Goal: Task Accomplishment & Management: Manage account settings

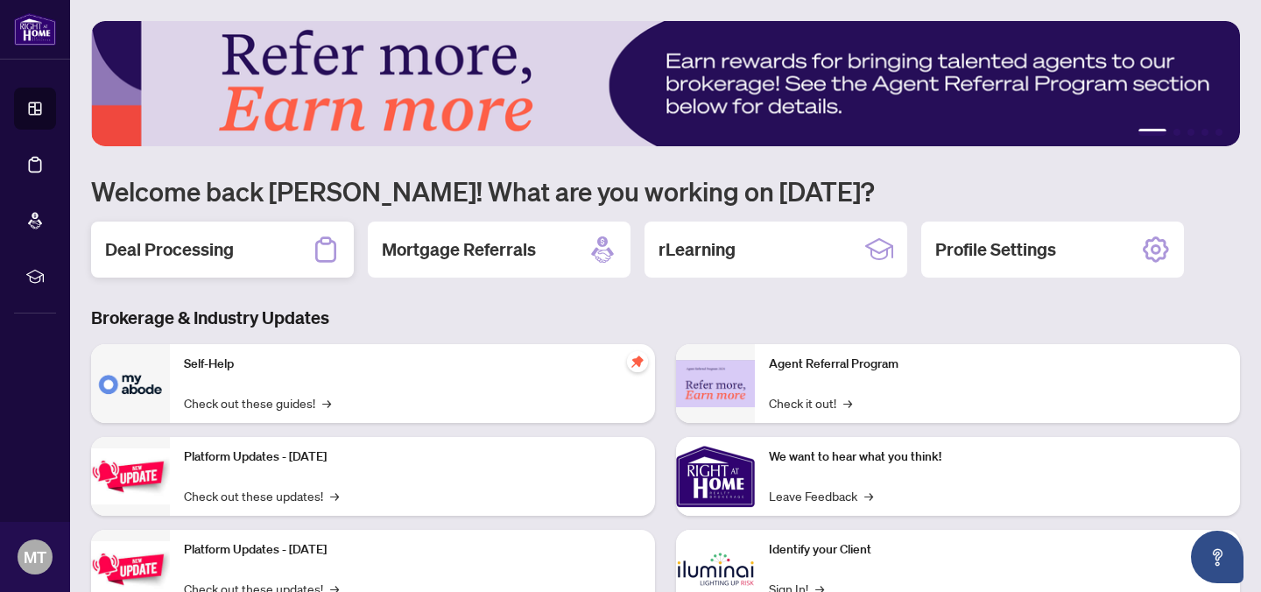
click at [239, 241] on div "Deal Processing" at bounding box center [222, 250] width 263 height 56
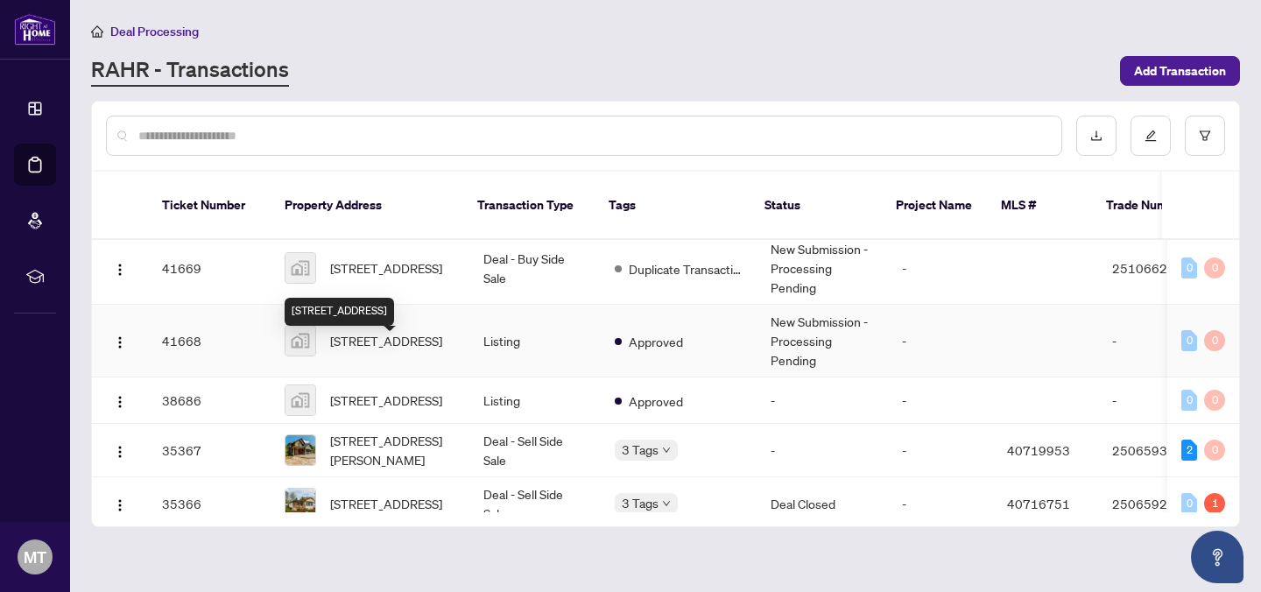
scroll to position [327, 0]
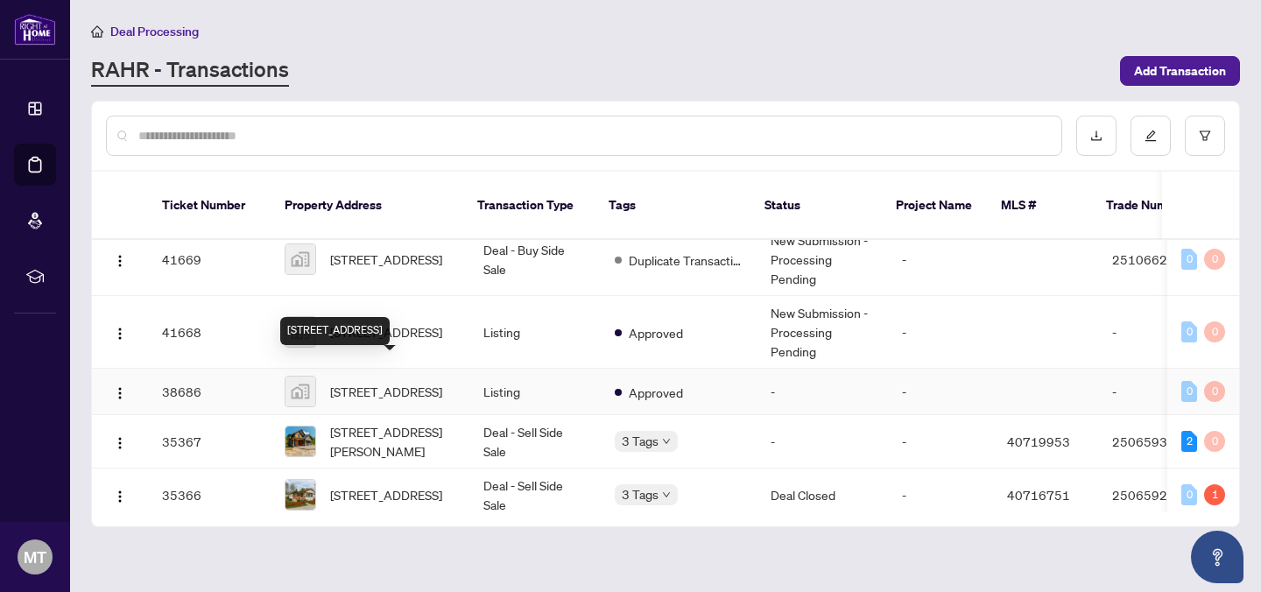
click at [366, 382] on span "[STREET_ADDRESS]" at bounding box center [386, 391] width 112 height 19
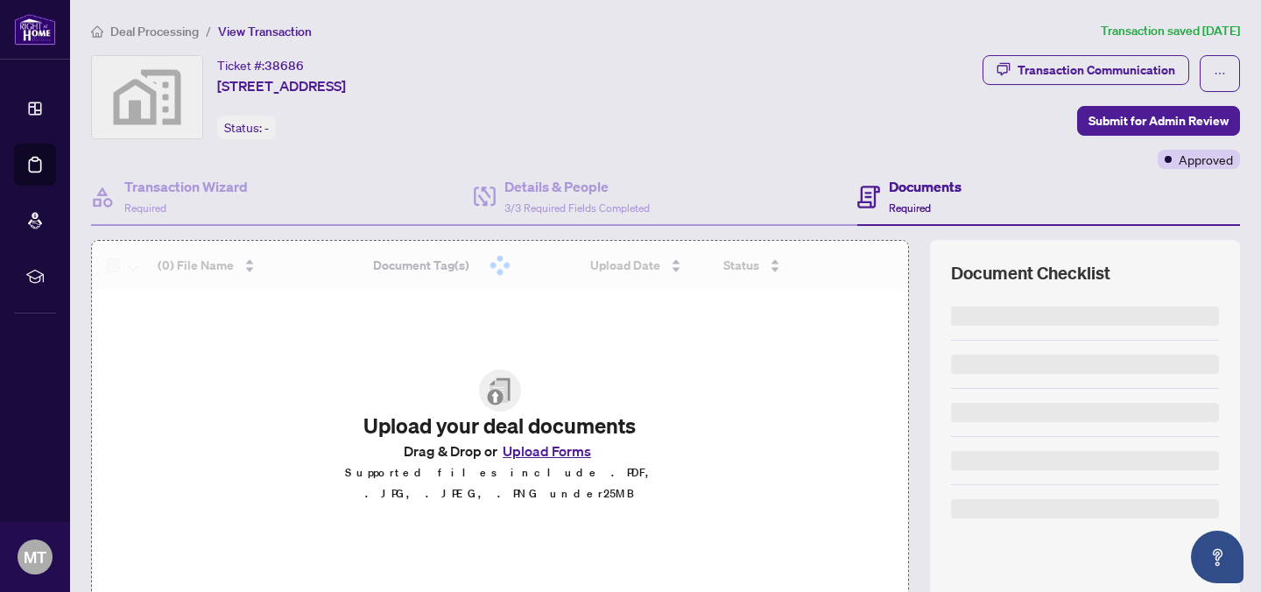
scroll to position [166, 0]
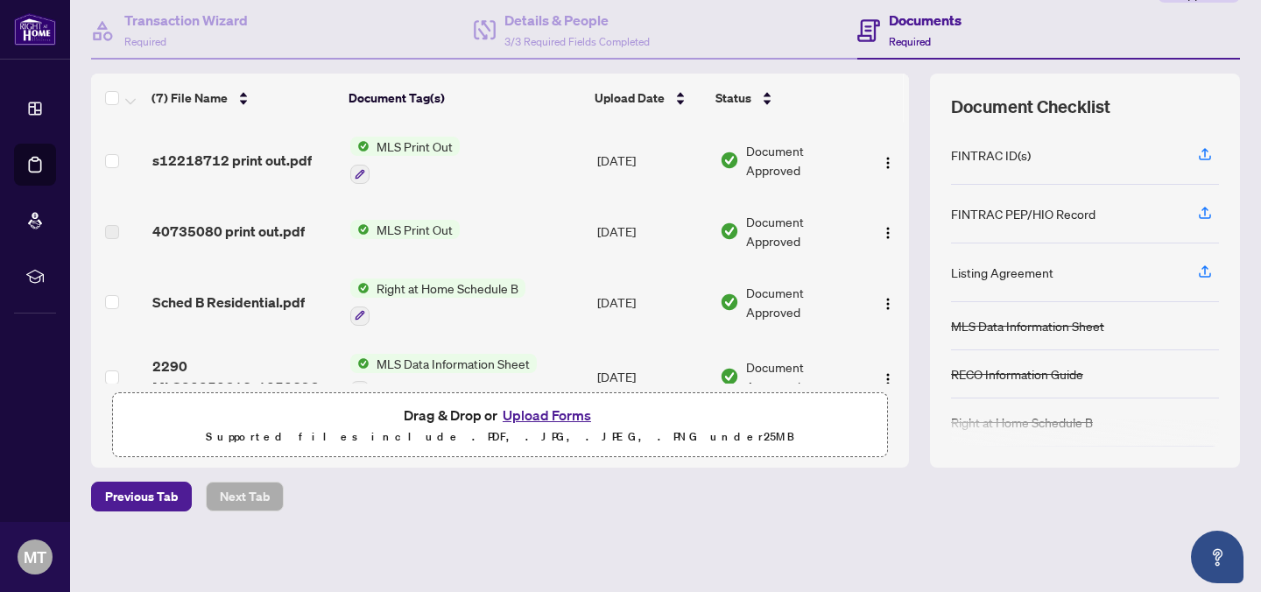
click at [519, 416] on button "Upload Forms" at bounding box center [546, 415] width 99 height 23
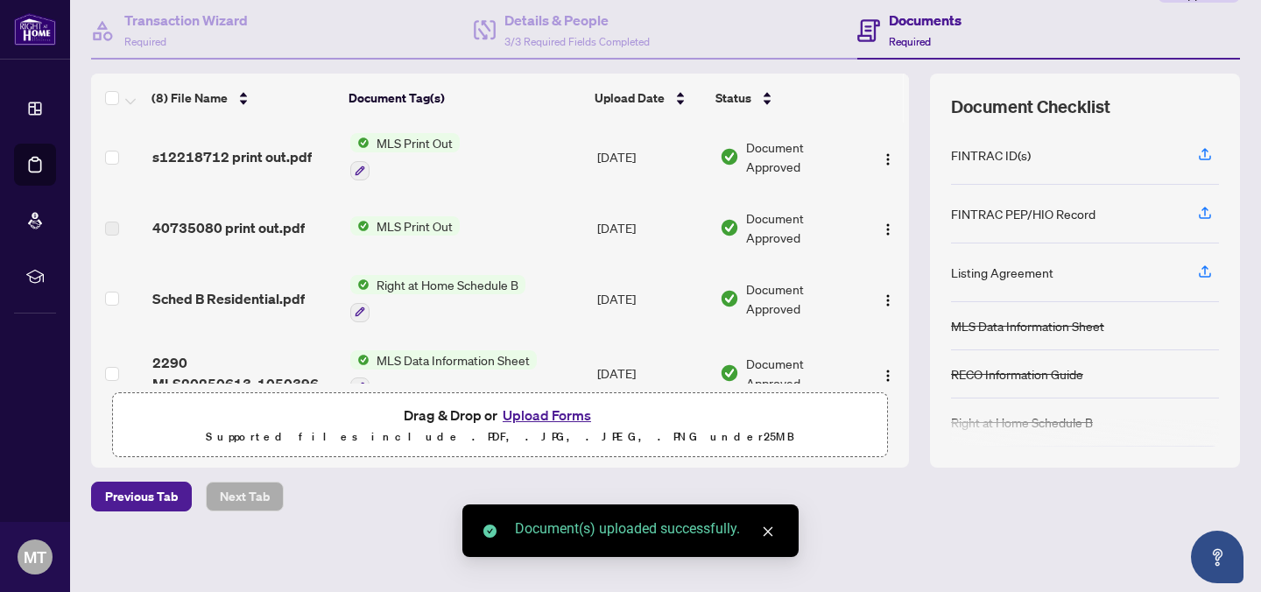
scroll to position [0, 0]
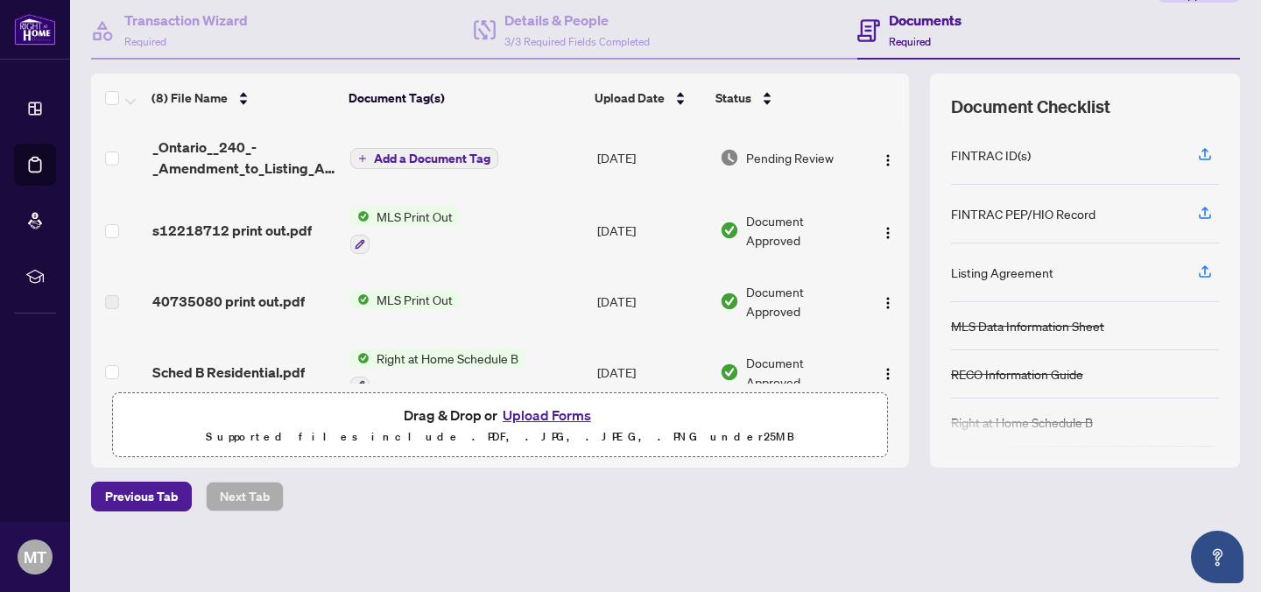
click at [440, 156] on span "Add a Document Tag" at bounding box center [432, 158] width 116 height 12
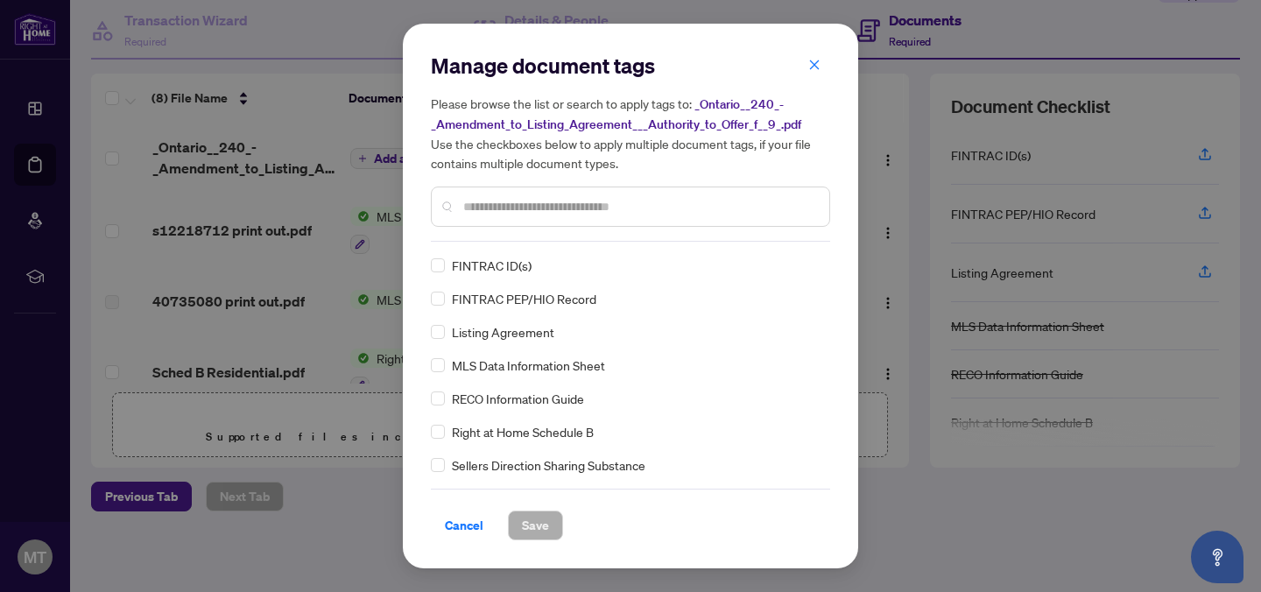
click at [489, 208] on input "text" at bounding box center [639, 206] width 352 height 19
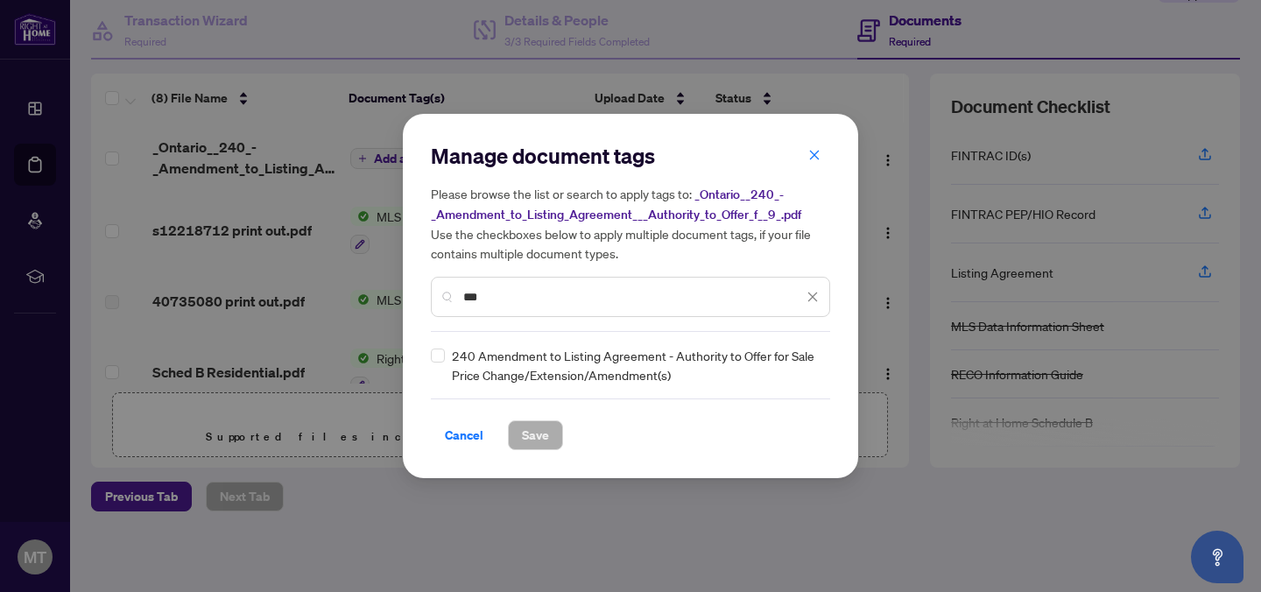
type input "***"
click at [547, 439] on span "Save" at bounding box center [535, 435] width 27 height 28
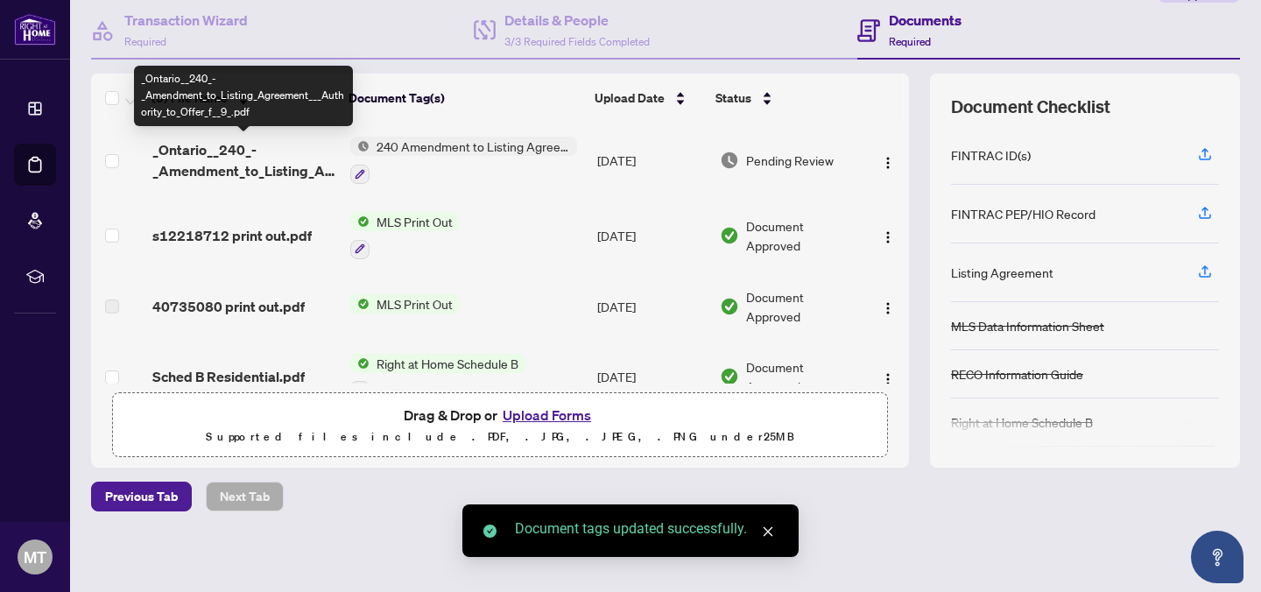
click at [212, 155] on span "_Ontario__240_-_Amendment_to_Listing_Agreement___Authority_to_Offer_f__9_.pdf" at bounding box center [244, 160] width 184 height 42
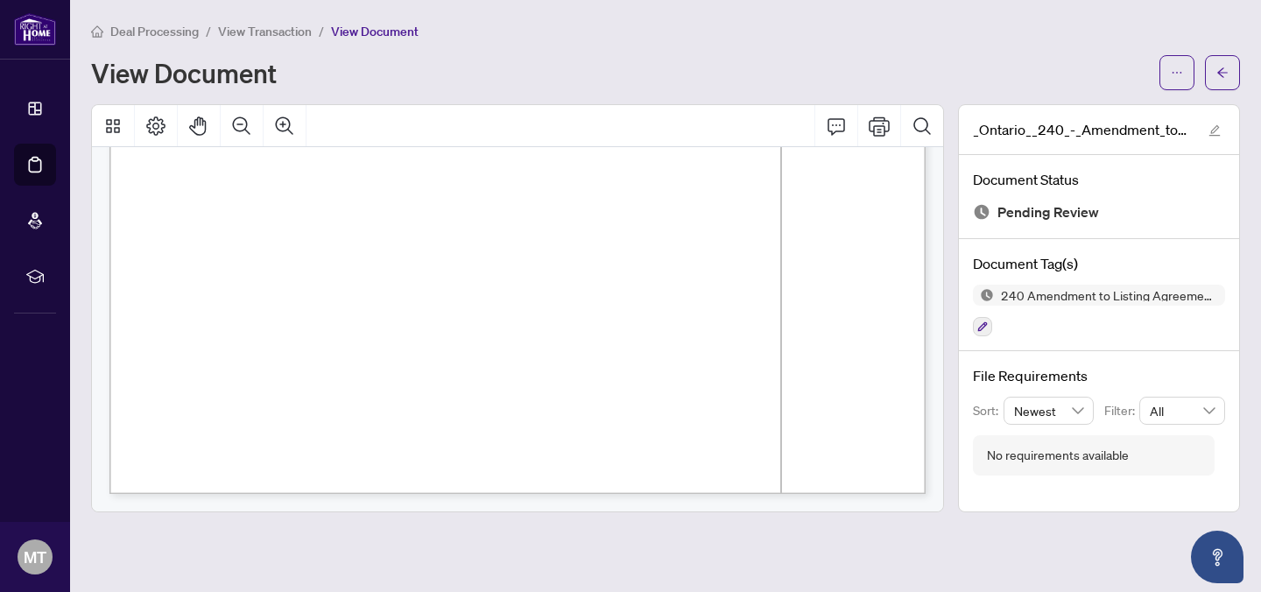
scroll to position [641, 0]
